Goal: Transaction & Acquisition: Book appointment/travel/reservation

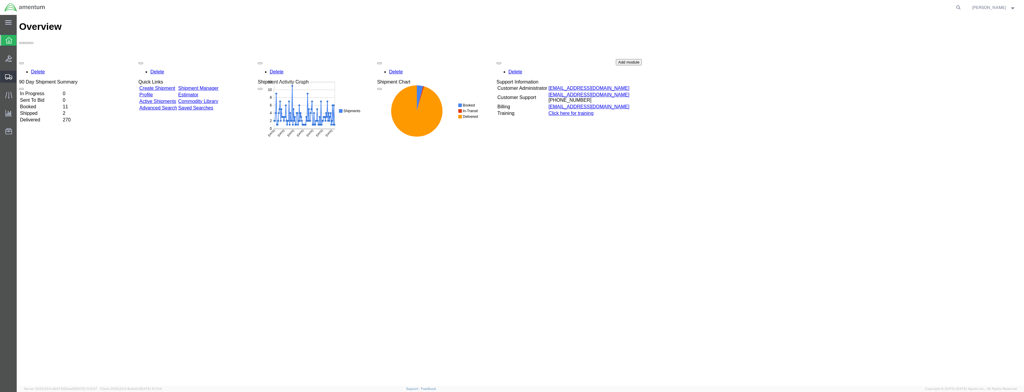
click at [7, 74] on icon at bounding box center [8, 76] width 7 height 5
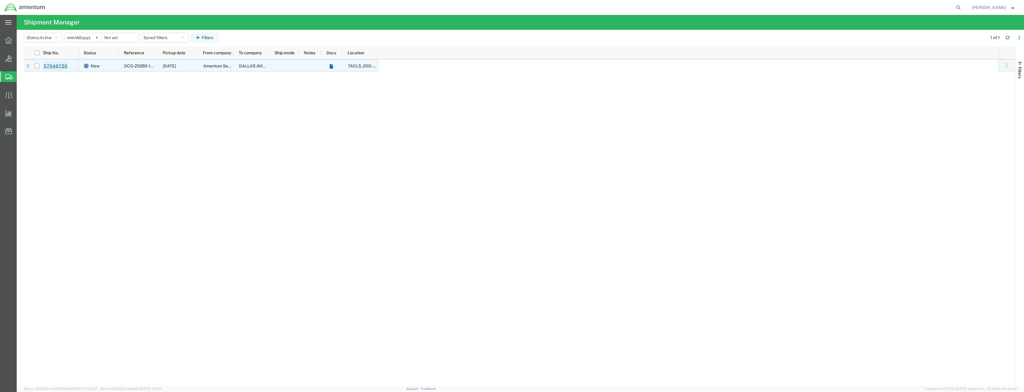
click at [52, 67] on link "57049730" at bounding box center [55, 66] width 24 height 10
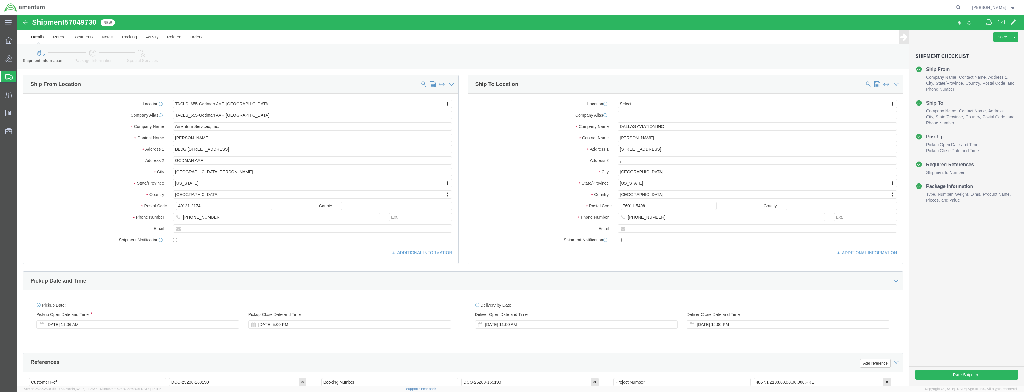
select select "42727"
select select
click button "Rate Shipment"
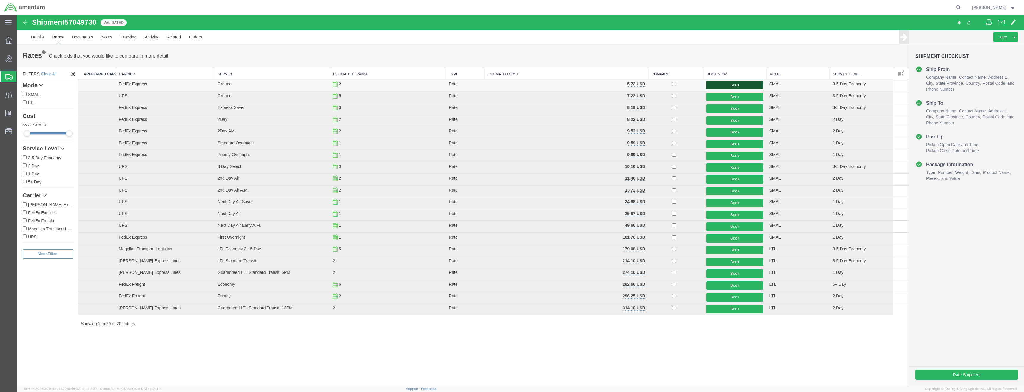
click at [736, 86] on button "Book" at bounding box center [734, 85] width 57 height 9
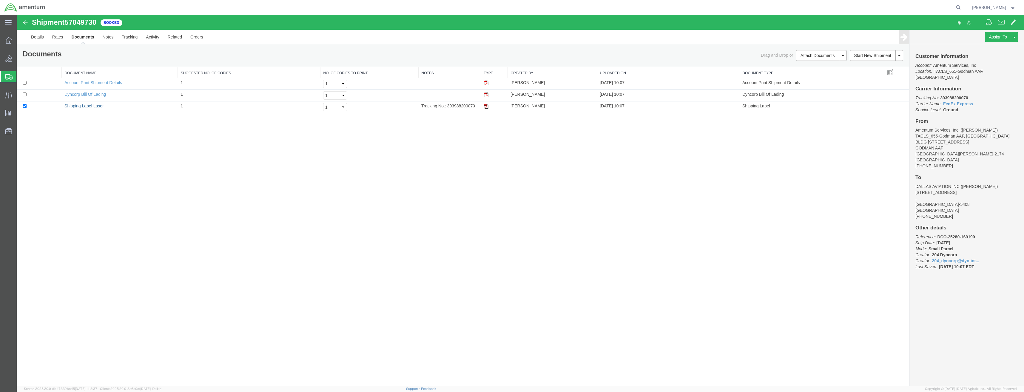
click at [84, 107] on link "Shipping Label Laser" at bounding box center [83, 106] width 39 height 5
click at [98, 105] on link "Shipping Label Laser" at bounding box center [83, 106] width 39 height 5
